Goal: Transaction & Acquisition: Purchase product/service

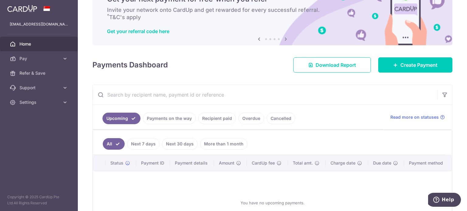
scroll to position [24, 0]
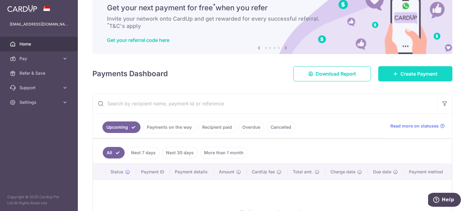
click at [412, 76] on span "Create Payment" at bounding box center [418, 73] width 37 height 7
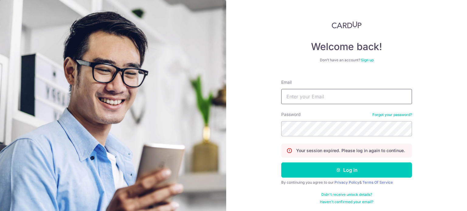
type input "damianivan221199@gmail.com"
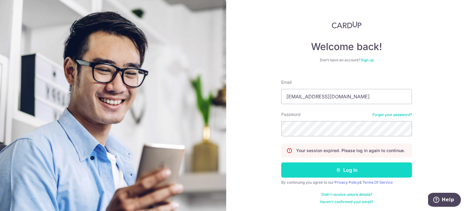
click at [344, 168] on button "Log in" at bounding box center [346, 170] width 131 height 15
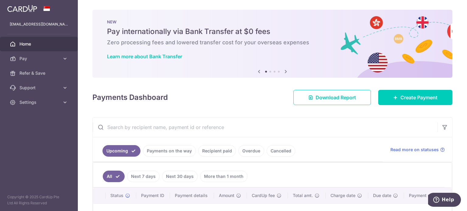
click at [411, 88] on div "Payments Dashboard Download Report Create Payment" at bounding box center [272, 97] width 360 height 18
click at [412, 90] on div "Payments Dashboard Download Report Create Payment" at bounding box center [272, 97] width 360 height 18
click at [412, 92] on link "Create Payment" at bounding box center [415, 97] width 74 height 15
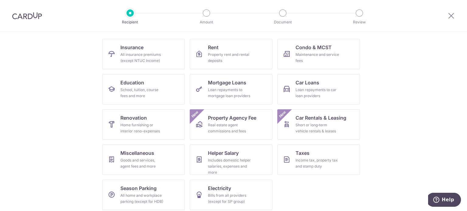
scroll to position [61, 0]
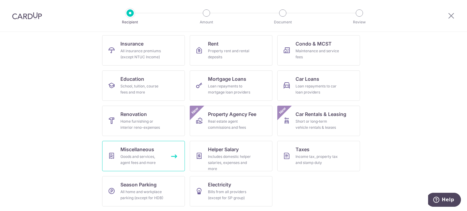
click at [170, 156] on link "Miscellaneous Goods and services, agent fees and more" at bounding box center [143, 156] width 83 height 30
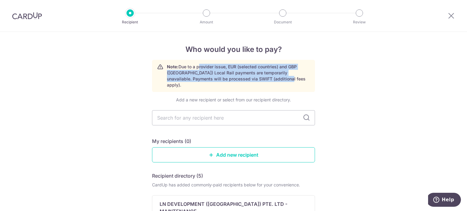
drag, startPoint x: 195, startPoint y: 68, endPoint x: 297, endPoint y: 79, distance: 102.5
click at [297, 79] on p "Note: Due to a provider issue, EUR (selected countries) and GBP (UK) Local Rail…" at bounding box center [238, 76] width 143 height 24
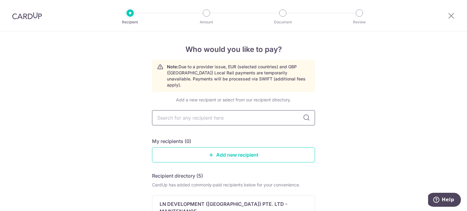
click at [268, 114] on input "text" at bounding box center [233, 117] width 163 height 15
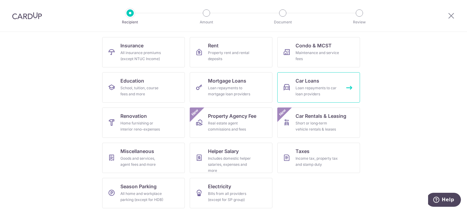
scroll to position [61, 0]
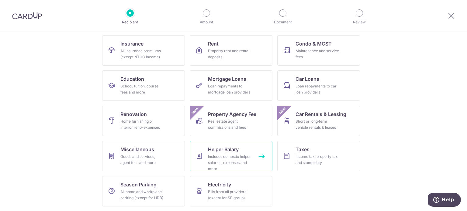
click at [249, 159] on div "Includes domestic helper salaries, expenses and more" at bounding box center [230, 163] width 44 height 18
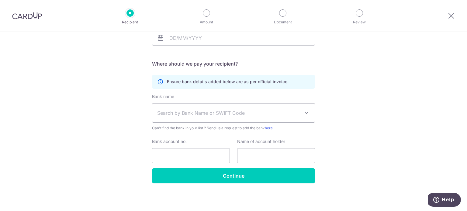
scroll to position [109, 0]
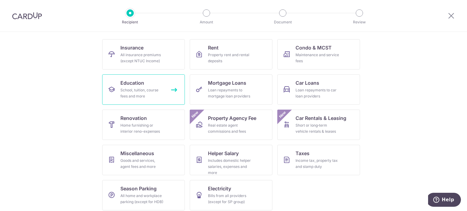
scroll to position [61, 0]
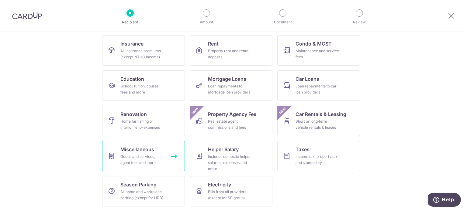
click at [138, 151] on span "Miscellaneous" at bounding box center [137, 149] width 34 height 7
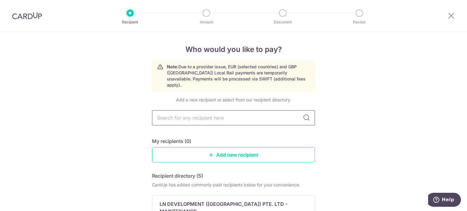
click at [208, 110] on input "text" at bounding box center [233, 117] width 163 height 15
click at [210, 110] on input "text" at bounding box center [233, 117] width 163 height 15
click at [286, 148] on link "Add new recipient" at bounding box center [233, 154] width 163 height 15
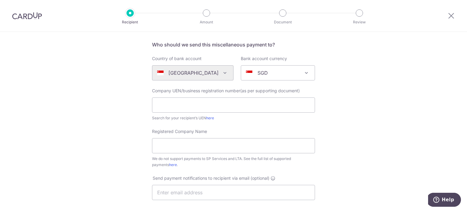
scroll to position [61, 0]
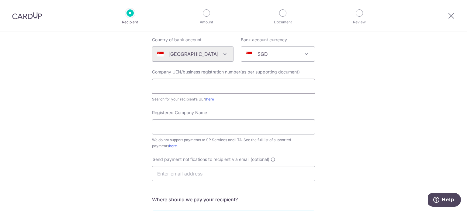
click at [279, 84] on input "text" at bounding box center [233, 86] width 163 height 15
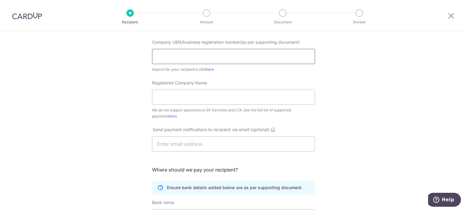
scroll to position [91, 0]
drag, startPoint x: 346, startPoint y: 89, endPoint x: 341, endPoint y: 89, distance: 5.5
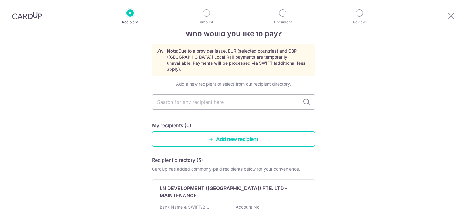
scroll to position [91, 0]
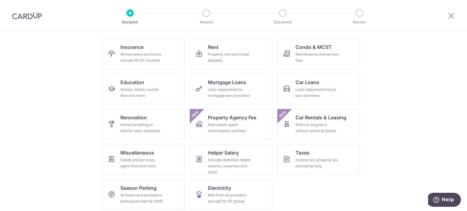
scroll to position [61, 0]
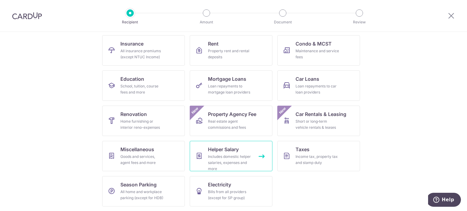
click at [264, 155] on link "Helper Salary Includes domestic helper salaries, expenses and more" at bounding box center [231, 156] width 83 height 30
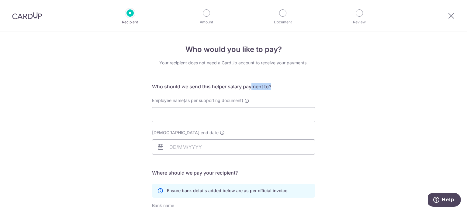
drag, startPoint x: 248, startPoint y: 84, endPoint x: 277, endPoint y: 85, distance: 28.3
click at [277, 85] on h5 "Who should we send this helper salary payment to?" at bounding box center [233, 86] width 163 height 7
click at [279, 85] on h5 "Who should we send this helper salary payment to?" at bounding box center [233, 86] width 163 height 7
drag, startPoint x: 247, startPoint y: 100, endPoint x: 333, endPoint y: 92, distance: 86.1
click at [327, 92] on div "Who would you like to pay? Your recipient does not need a CardUp account to rec…" at bounding box center [233, 176] width 467 height 289
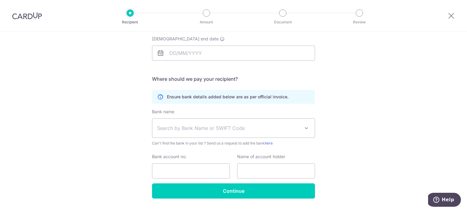
scroll to position [109, 0]
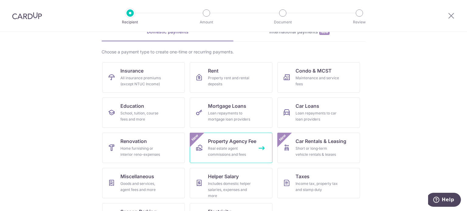
scroll to position [30, 0]
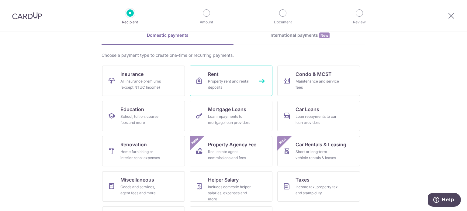
click at [259, 80] on link "Rent Property rent and rental deposits" at bounding box center [231, 81] width 83 height 30
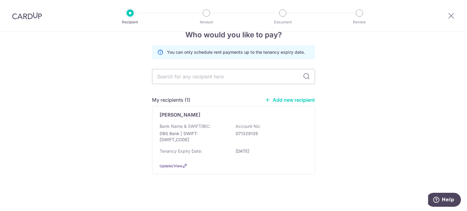
scroll to position [16, 0]
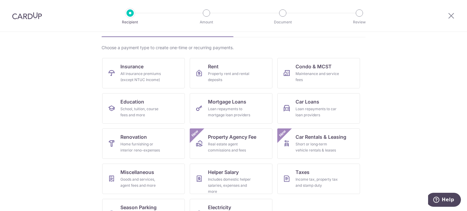
scroll to position [61, 0]
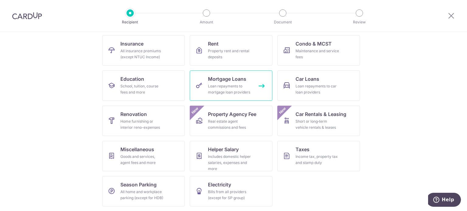
click at [247, 88] on div "Loan repayments to mortgage loan providers" at bounding box center [230, 89] width 44 height 12
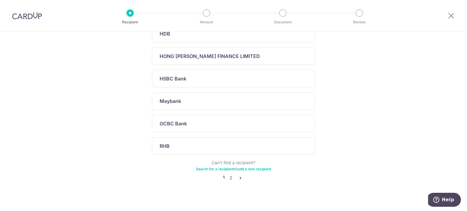
scroll to position [228, 0]
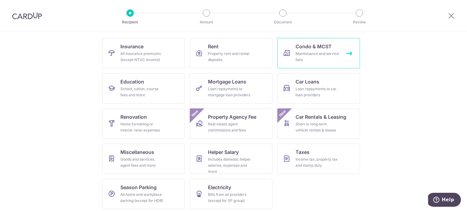
scroll to position [61, 0]
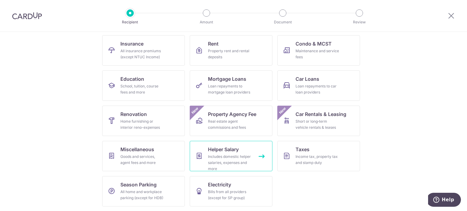
click at [261, 151] on link "Helper Salary Includes domestic helper salaries, expenses and more" at bounding box center [231, 156] width 83 height 30
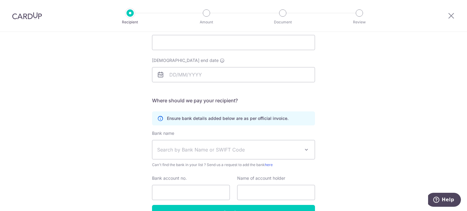
scroll to position [91, 0]
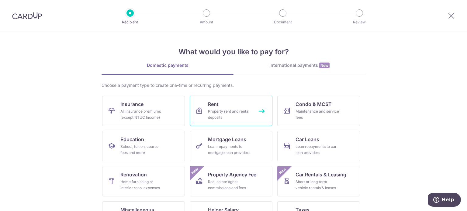
click at [237, 110] on div "Property rent and rental deposits" at bounding box center [230, 115] width 44 height 12
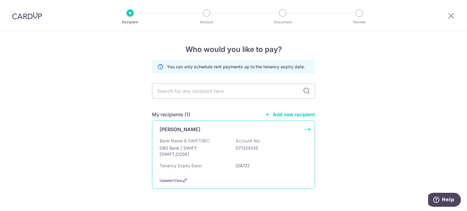
click at [231, 140] on div "Bank Name & SWIFT/BIC: DBS Bank | SWIFT: [SWIFT_CODE] Account No: 071329135" at bounding box center [234, 149] width 148 height 23
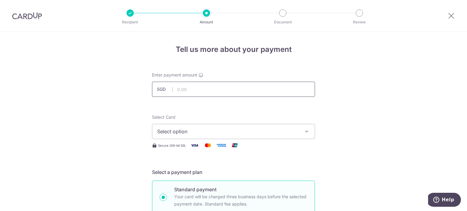
click at [264, 91] on input "text" at bounding box center [233, 89] width 163 height 15
type input "200.00"
click at [234, 135] on button "Select option" at bounding box center [233, 131] width 163 height 15
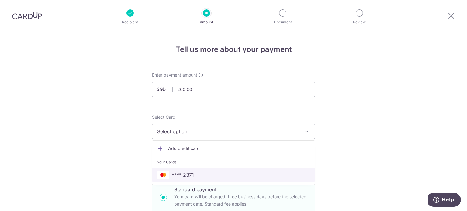
click at [221, 168] on link "**** 2371" at bounding box center [233, 175] width 162 height 15
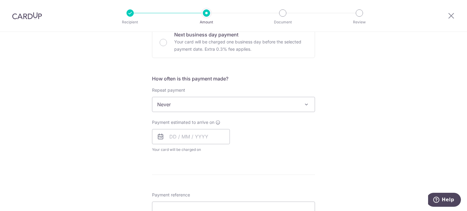
scroll to position [213, 0]
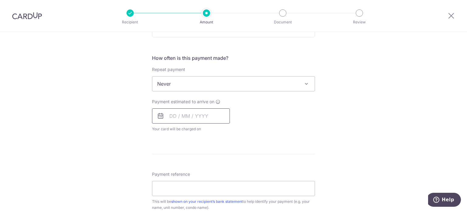
click at [217, 116] on input "text" at bounding box center [191, 116] width 78 height 15
click at [336, 110] on div "Tell us more about your payment Enter payment amount SGD 200.00 200.00 Select C…" at bounding box center [233, 94] width 467 height 550
click at [224, 116] on input "text" at bounding box center [191, 116] width 78 height 15
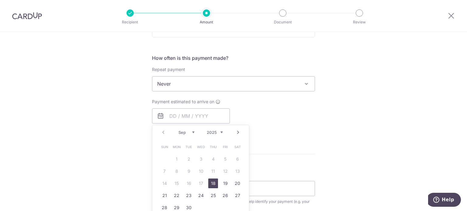
click at [213, 184] on link "18" at bounding box center [213, 184] width 10 height 10
type input "18/09/2025"
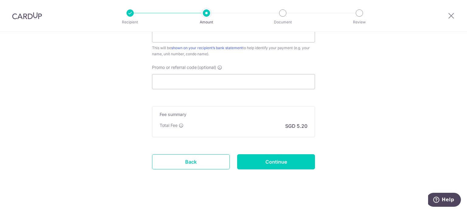
scroll to position [395, 0]
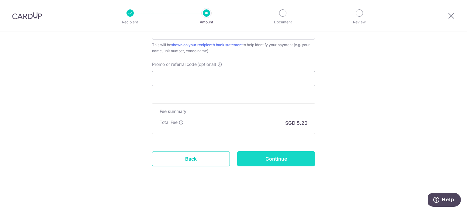
click at [294, 161] on input "Continue" at bounding box center [276, 158] width 78 height 15
type input "Create Schedule"
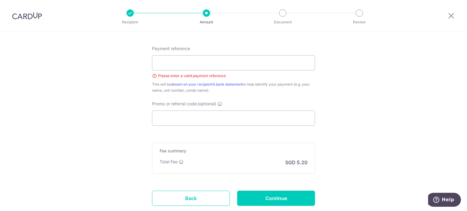
scroll to position [342, 0]
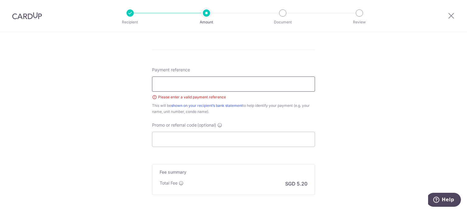
click at [278, 90] on input "Payment reference" at bounding box center [233, 84] width 163 height 15
type input "l"
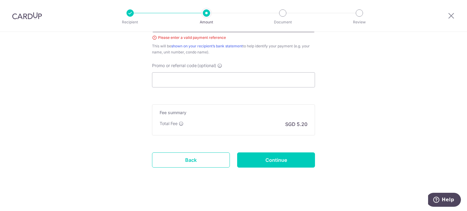
scroll to position [403, 0]
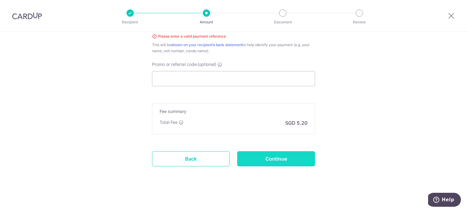
type input "mother loan"
click at [291, 155] on input "Continue" at bounding box center [276, 158] width 78 height 15
type input "Create Schedule"
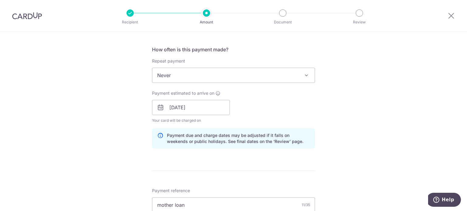
scroll to position [365, 0]
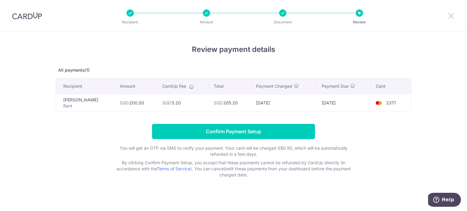
click at [450, 18] on icon at bounding box center [451, 16] width 7 height 8
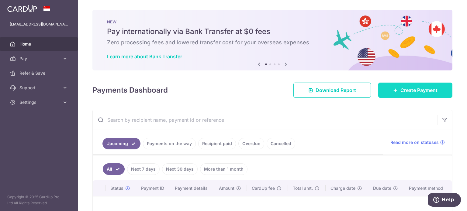
click at [404, 89] on span "Create Payment" at bounding box center [418, 90] width 37 height 7
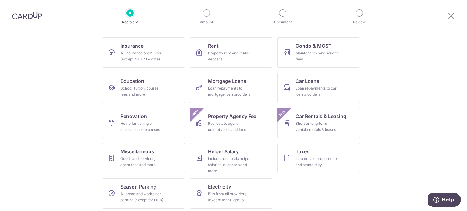
scroll to position [61, 0]
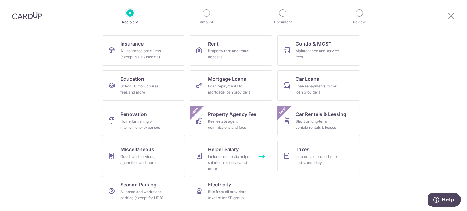
click at [256, 156] on link "Helper Salary Includes domestic helper salaries, expenses and more" at bounding box center [231, 156] width 83 height 30
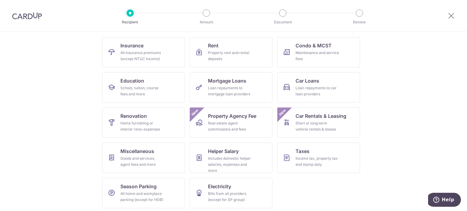
scroll to position [61, 0]
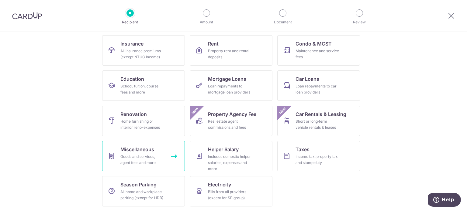
click at [169, 154] on link "Miscellaneous Goods and services, agent fees and more" at bounding box center [143, 156] width 83 height 30
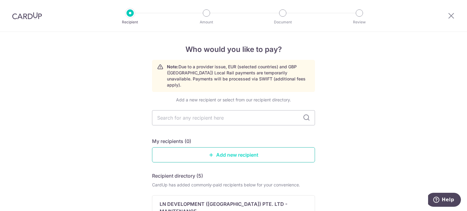
click at [206, 147] on link "Add new recipient" at bounding box center [233, 154] width 163 height 15
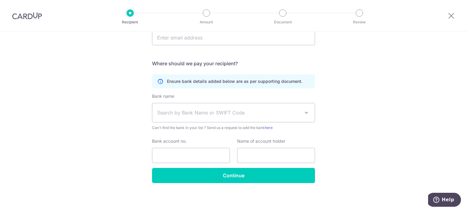
scroll to position [197, 0]
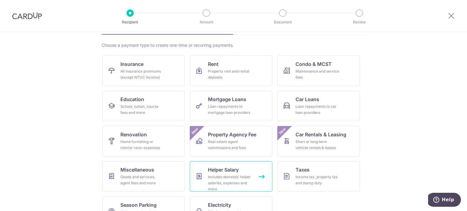
scroll to position [61, 0]
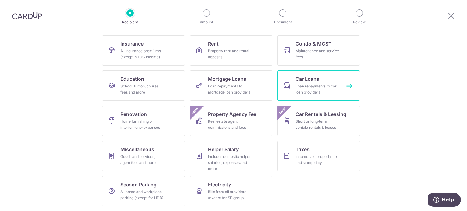
click at [306, 91] on div "Loan repayments to car loan providers" at bounding box center [318, 89] width 44 height 12
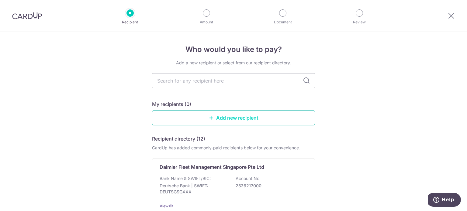
click at [310, 120] on link "Add new recipient" at bounding box center [233, 117] width 163 height 15
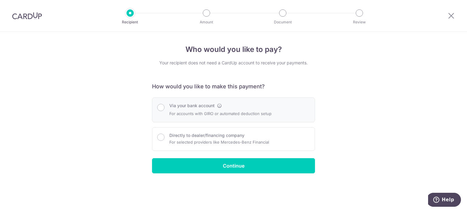
click at [254, 110] on p "For accounts with GIRO or automated deduction setup" at bounding box center [220, 113] width 102 height 7
radio input "true"
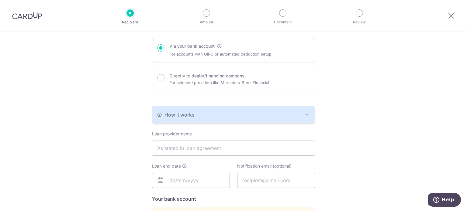
scroll to position [61, 0]
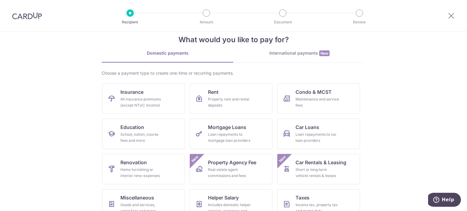
scroll to position [61, 0]
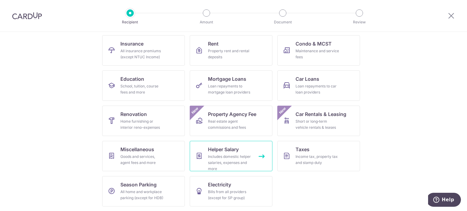
click at [234, 158] on div "Includes domestic helper salaries, expenses and more" at bounding box center [230, 163] width 44 height 18
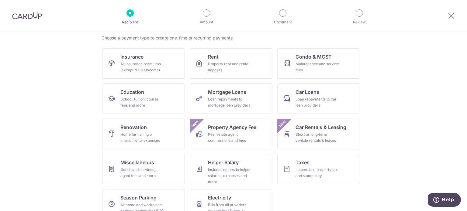
scroll to position [61, 0]
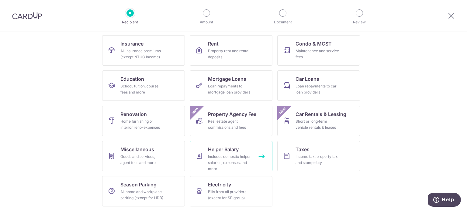
click at [262, 154] on link "Helper Salary Includes domestic helper salaries, expenses and more" at bounding box center [231, 156] width 83 height 30
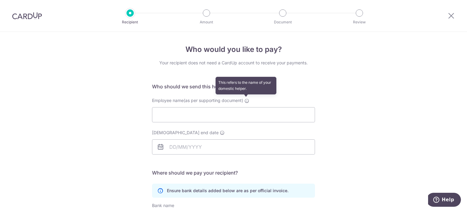
click at [244, 98] on span at bounding box center [246, 100] width 5 height 5
click at [243, 107] on input "Employee name(as per supporting document) This refers to the name of your domes…" at bounding box center [233, 114] width 163 height 15
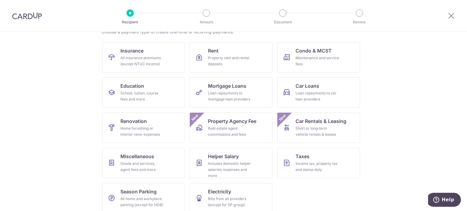
scroll to position [61, 0]
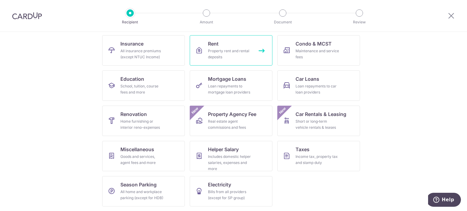
click at [237, 46] on link "Rent Property rent and rental deposits" at bounding box center [231, 50] width 83 height 30
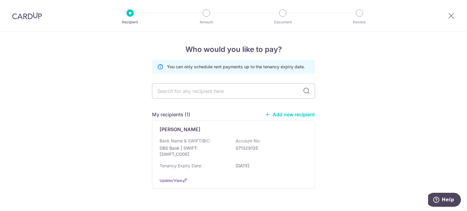
drag, startPoint x: 0, startPoint y: 56, endPoint x: 9, endPoint y: 57, distance: 8.5
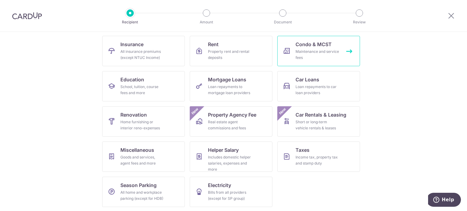
scroll to position [61, 0]
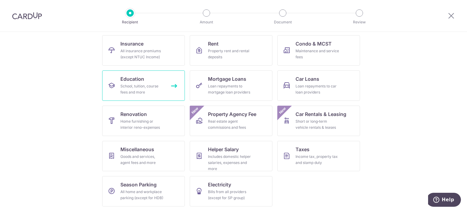
click at [166, 88] on link "Education School, tuition, course fees and more" at bounding box center [143, 86] width 83 height 30
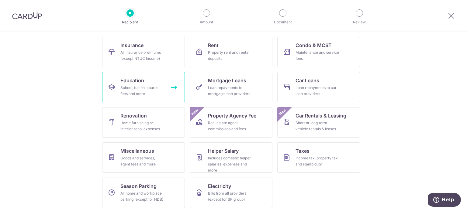
scroll to position [61, 0]
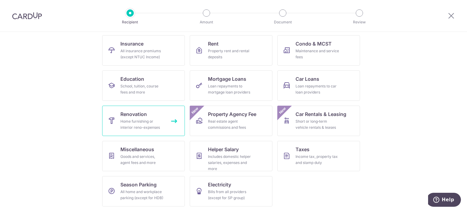
click at [149, 120] on div "Home furnishing or interior reno-expenses" at bounding box center [142, 125] width 44 height 12
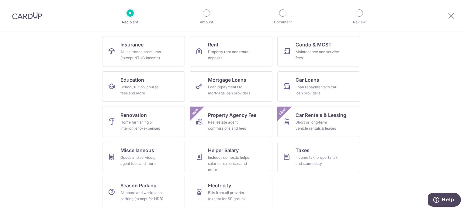
scroll to position [61, 0]
click at [160, 158] on div "Goods and services, agent fees and more" at bounding box center [142, 160] width 44 height 12
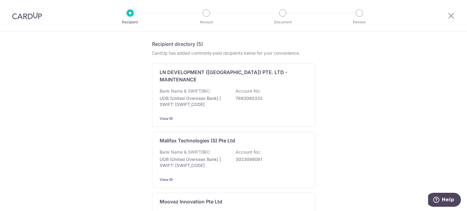
scroll to position [61, 0]
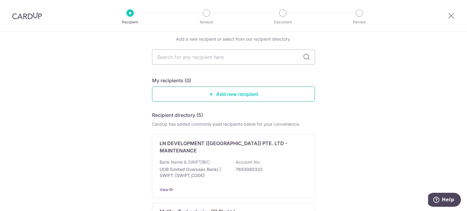
click at [195, 87] on link "Add new recipient" at bounding box center [233, 94] width 163 height 15
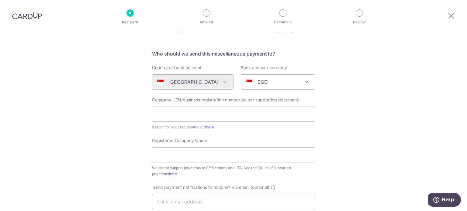
scroll to position [15, 0]
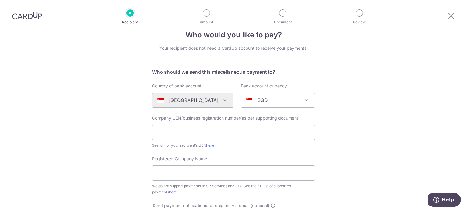
drag, startPoint x: 120, startPoint y: 81, endPoint x: 126, endPoint y: 81, distance: 6.1
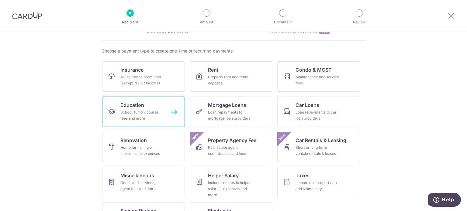
scroll to position [61, 0]
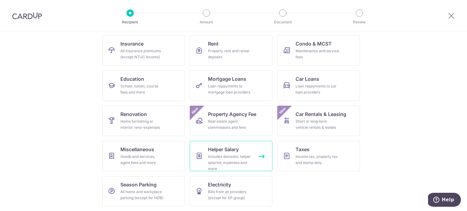
click at [247, 148] on link "Helper Salary Includes domestic helper salaries, expenses and more" at bounding box center [231, 156] width 83 height 30
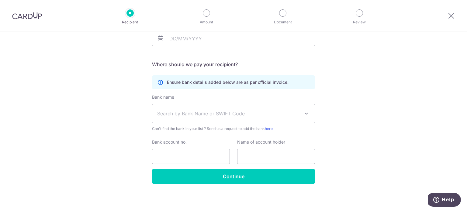
scroll to position [109, 0]
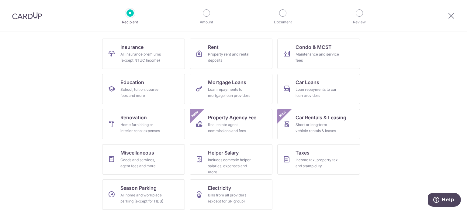
scroll to position [61, 0]
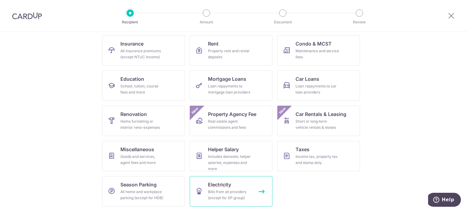
click at [240, 193] on div "Bills from all providers (except for SP group)" at bounding box center [230, 195] width 44 height 12
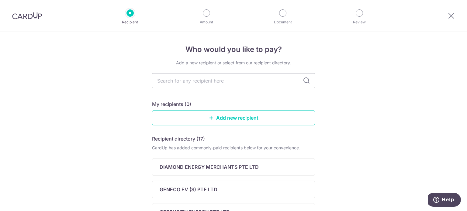
click at [228, 116] on link "Add new recipient" at bounding box center [233, 117] width 163 height 15
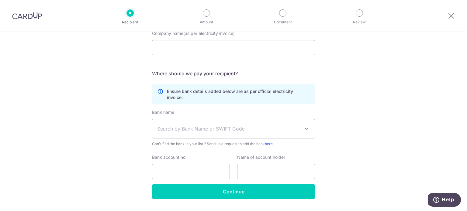
scroll to position [78, 0]
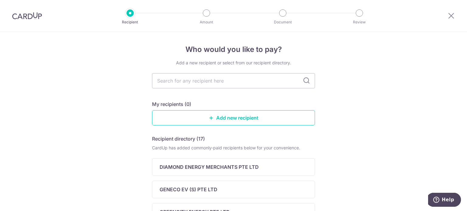
drag, startPoint x: 99, startPoint y: 128, endPoint x: 109, endPoint y: 130, distance: 10.1
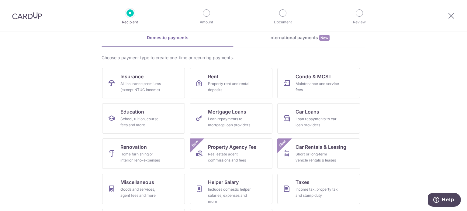
scroll to position [30, 0]
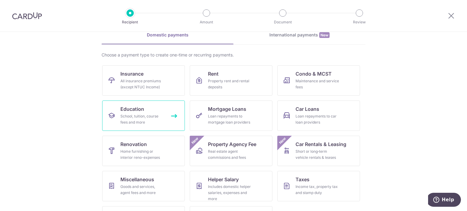
click at [140, 110] on span "Education" at bounding box center [132, 109] width 24 height 7
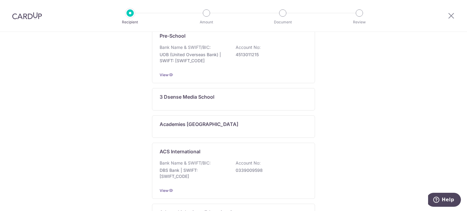
scroll to position [182, 0]
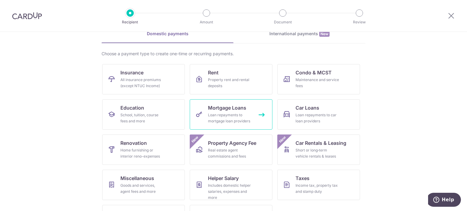
scroll to position [61, 0]
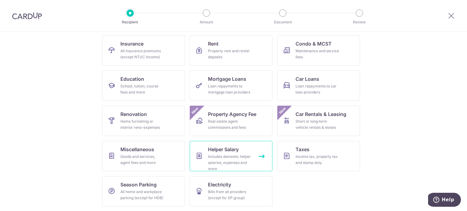
click at [251, 155] on link "Helper Salary Includes domestic helper salaries, expenses and more" at bounding box center [231, 156] width 83 height 30
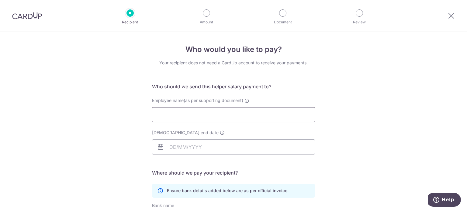
click at [240, 116] on input "Employee name(as per supporting document)" at bounding box center [233, 114] width 163 height 15
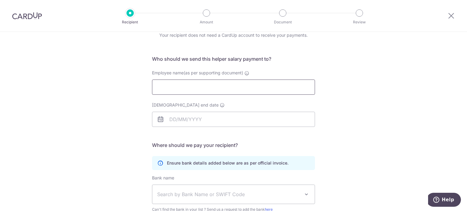
scroll to position [30, 0]
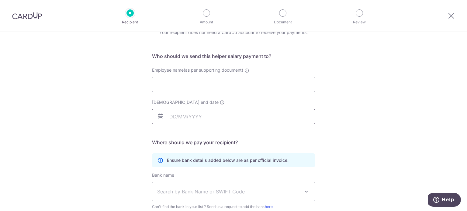
click at [257, 116] on input "[DEMOGRAPHIC_DATA] end date" at bounding box center [233, 116] width 163 height 15
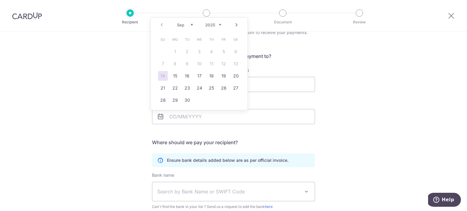
click at [387, 103] on div "Who would you like to pay? Your recipient does not need a CardUp account to rec…" at bounding box center [233, 146] width 467 height 289
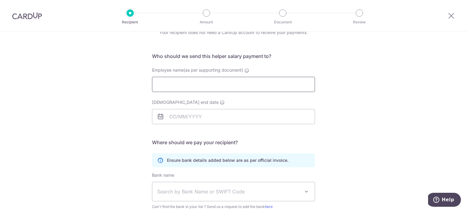
click at [277, 86] on input "Employee name(as per supporting document)" at bounding box center [233, 84] width 163 height 15
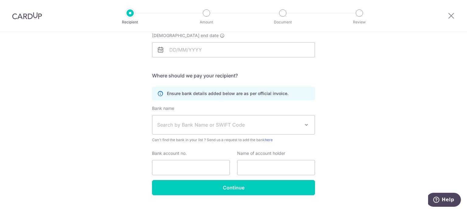
scroll to position [109, 0]
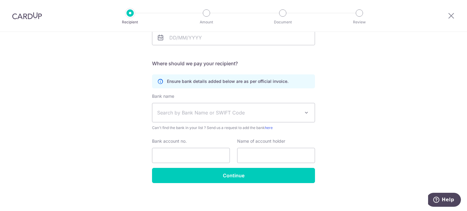
type input "[PERSON_NAME]"
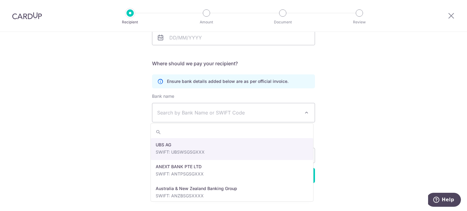
click at [297, 116] on span "Search by Bank Name or SWIFT Code" at bounding box center [233, 112] width 162 height 19
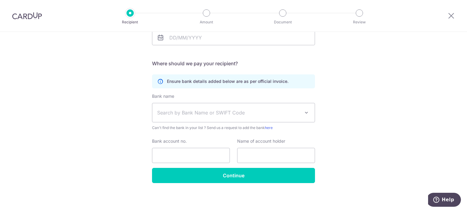
click at [366, 102] on div "Who would you like to pay? Your recipient does not need a CardUp account to rec…" at bounding box center [233, 66] width 467 height 289
click at [193, 156] on input "Bank account no." at bounding box center [191, 155] width 78 height 15
click at [374, 140] on div "Who would you like to pay? Your recipient does not need a CardUp account to rec…" at bounding box center [233, 66] width 467 height 289
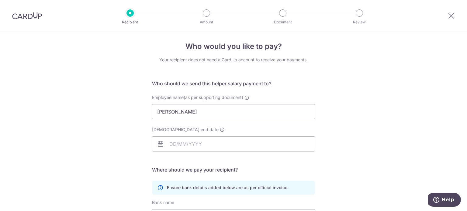
scroll to position [0, 0]
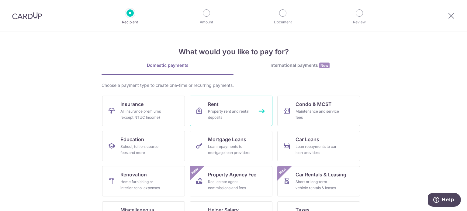
click at [247, 117] on div "Property rent and rental deposits" at bounding box center [230, 115] width 44 height 12
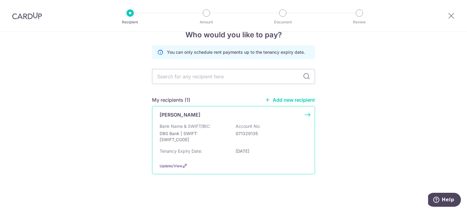
scroll to position [16, 0]
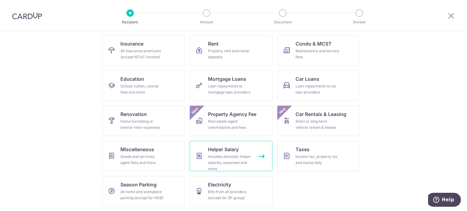
click at [223, 158] on div "Includes domestic helper salaries, expenses and more" at bounding box center [230, 163] width 44 height 18
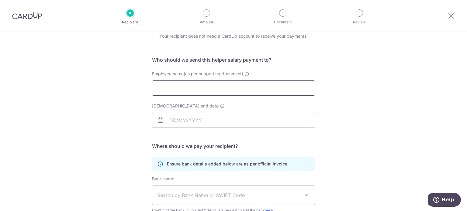
scroll to position [18, 0]
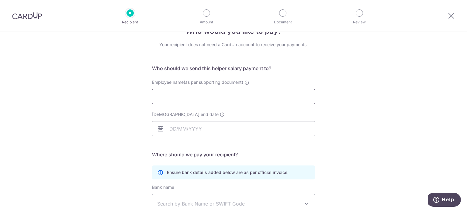
click at [236, 99] on input "Employee name(as per supporting document)" at bounding box center [233, 96] width 163 height 15
type input "[PERSON_NAME]"
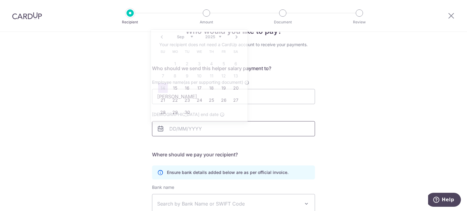
click at [231, 127] on input "[DEMOGRAPHIC_DATA] end date" at bounding box center [233, 128] width 163 height 15
click at [222, 33] on div "Prev Next Sep Oct Nov [DATE] 2026 2027 2028 2029 2030 2031 2032 2033 2034 2035" at bounding box center [199, 37] width 97 height 15
click at [221, 33] on div "Prev Next Sep Oct Nov [DATE] 2026 2027 2028 2029 2030 2031 2032 2033 2034 2035" at bounding box center [199, 37] width 97 height 15
click at [221, 34] on select "2025 2026 2027 2028 2029 2030 2031 2032 2033 2034 2035" at bounding box center [213, 36] width 16 height 5
click at [190, 36] on select "Jan Feb Mar Apr May Jun [DATE] Aug Sep Oct Nov Dec" at bounding box center [185, 36] width 16 height 5
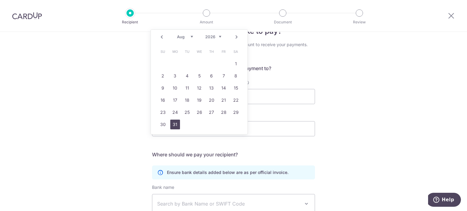
click at [178, 125] on link "31" at bounding box center [175, 125] width 10 height 10
type input "[DATE]"
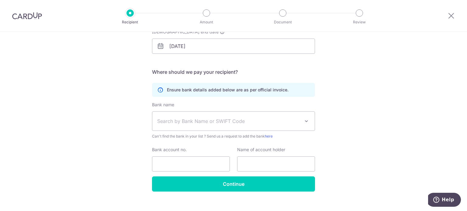
scroll to position [109, 0]
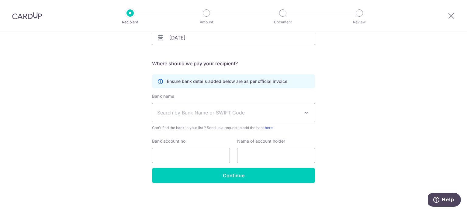
click at [232, 118] on span "Search by Bank Name or SWIFT Code" at bounding box center [233, 112] width 162 height 19
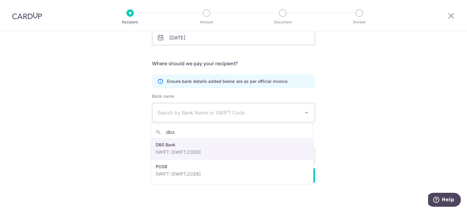
type input "dbs"
select select "6"
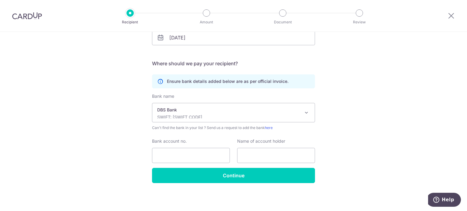
click at [349, 107] on div "Who would you like to pay? Your recipient does not need a CardUp account to rec…" at bounding box center [233, 66] width 467 height 289
click at [199, 158] on input "Bank account no." at bounding box center [191, 155] width 78 height 15
click at [185, 157] on input "Bank account no." at bounding box center [191, 155] width 78 height 15
click at [189, 159] on input "0713" at bounding box center [191, 155] width 78 height 15
type input "071329135"
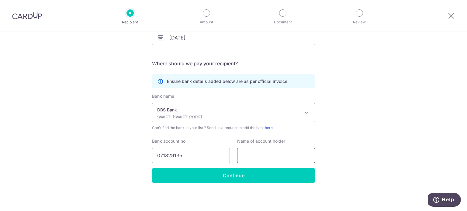
click at [284, 155] on input "text" at bounding box center [276, 155] width 78 height 15
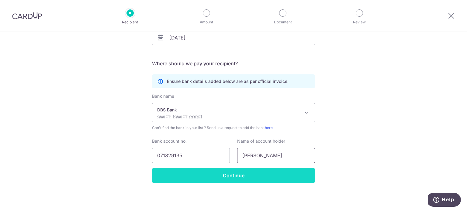
type input "Evelyn Ng"
click at [263, 171] on input "Continue" at bounding box center [233, 175] width 163 height 15
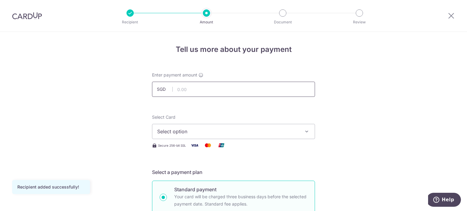
click at [276, 91] on input "text" at bounding box center [233, 89] width 163 height 15
type input "200.00"
click at [289, 129] on span "Select option" at bounding box center [228, 131] width 142 height 7
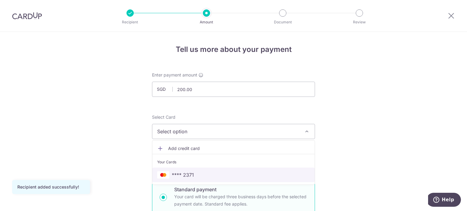
click at [245, 169] on link "**** 2371" at bounding box center [233, 175] width 162 height 15
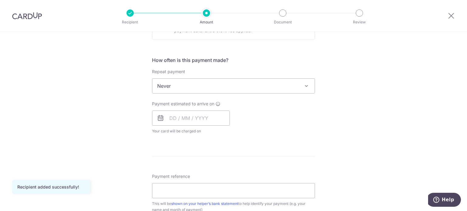
scroll to position [213, 0]
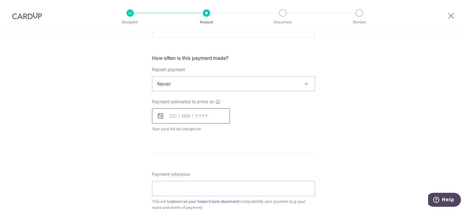
click at [189, 117] on input "text" at bounding box center [191, 116] width 78 height 15
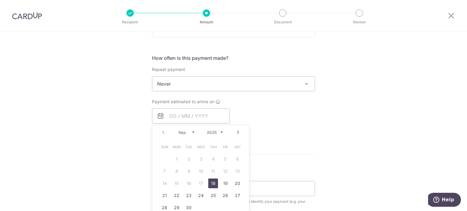
drag, startPoint x: 210, startPoint y: 185, endPoint x: 309, endPoint y: 135, distance: 111.0
click at [210, 185] on link "18" at bounding box center [213, 184] width 10 height 10
type input "18/09/2025"
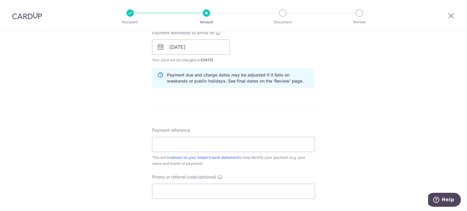
scroll to position [304, 0]
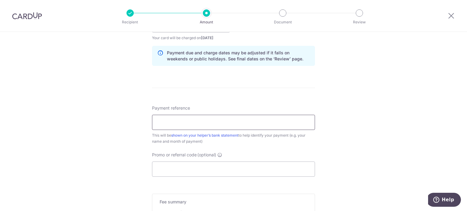
click at [204, 120] on input "Payment reference" at bounding box center [233, 122] width 163 height 15
click at [365, 109] on div "Tell us more about your payment Enter payment amount SGD 200.00 200.00 Recipien…" at bounding box center [233, 15] width 467 height 575
click at [289, 122] on input "Payment reference" at bounding box center [233, 122] width 163 height 15
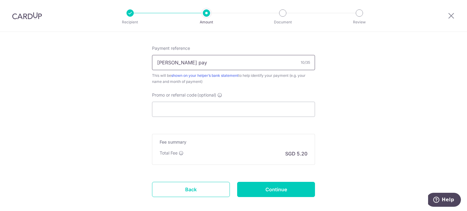
scroll to position [365, 0]
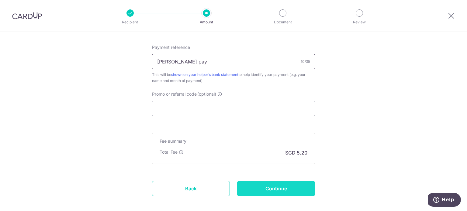
type input "ah mui pay"
click at [300, 190] on input "Continue" at bounding box center [276, 188] width 78 height 15
type input "Create Schedule"
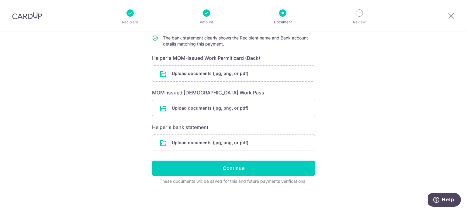
scroll to position [81, 0]
